Goal: Check status: Check status

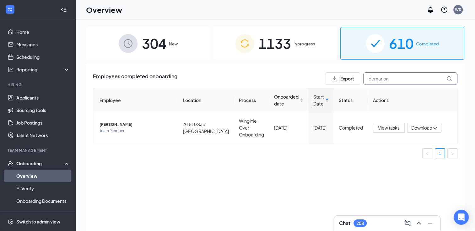
drag, startPoint x: 401, startPoint y: 80, endPoint x: 366, endPoint y: 76, distance: 34.4
click at [366, 76] on input "demarion" at bounding box center [410, 78] width 94 height 13
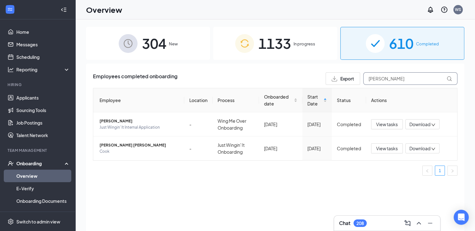
type input "[PERSON_NAME]"
click at [286, 43] on span "1133" at bounding box center [274, 44] width 33 height 22
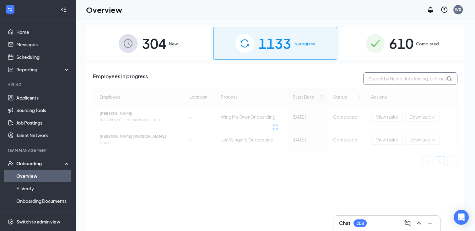
click at [395, 79] on input "text" at bounding box center [410, 78] width 94 height 13
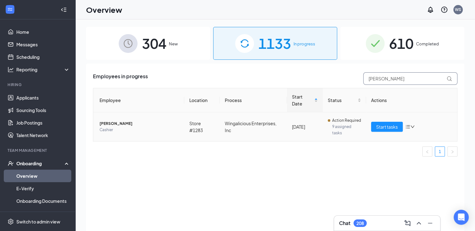
type input "[PERSON_NAME]"
click at [159, 126] on span "[PERSON_NAME]" at bounding box center [139, 124] width 80 height 6
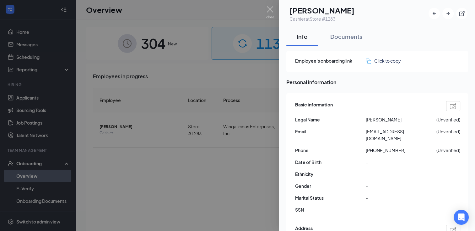
click at [401, 195] on span "-" at bounding box center [400, 198] width 71 height 7
click at [270, 7] on img at bounding box center [270, 12] width 8 height 12
